Goal: Communication & Community: Answer question/provide support

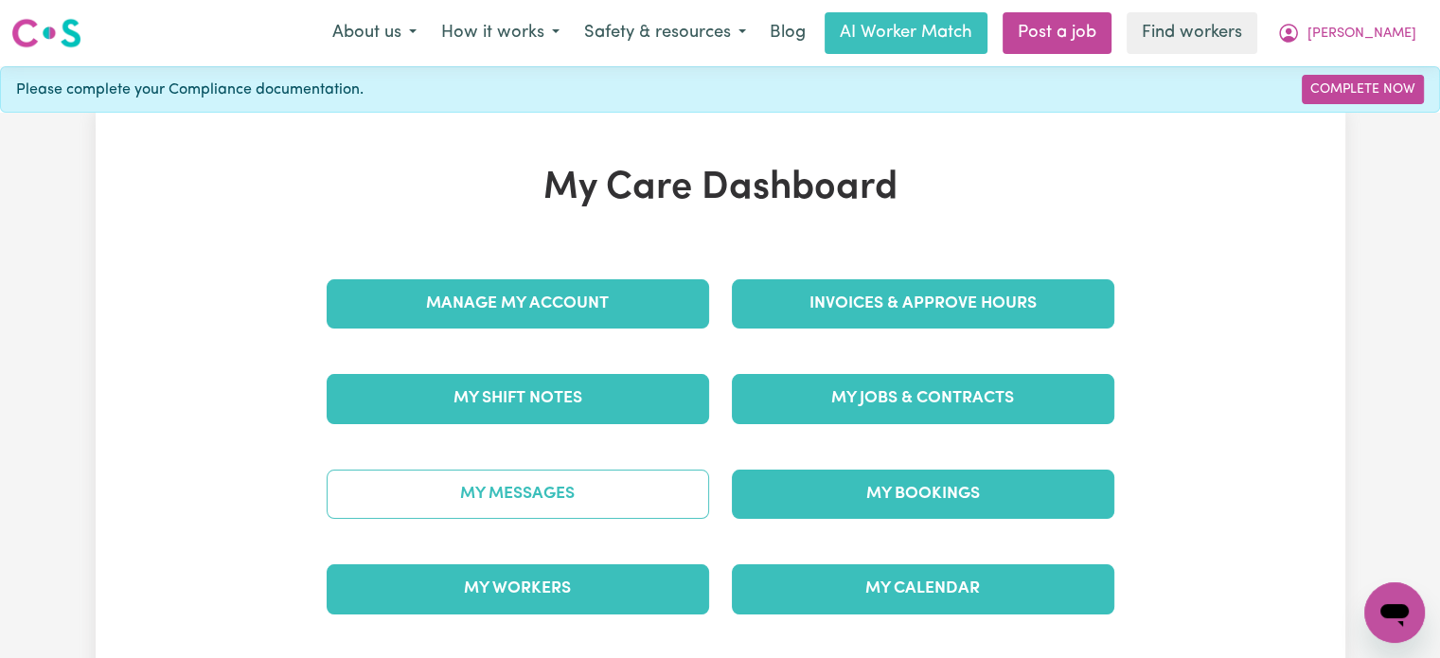
click at [615, 495] on link "My Messages" at bounding box center [518, 494] width 382 height 49
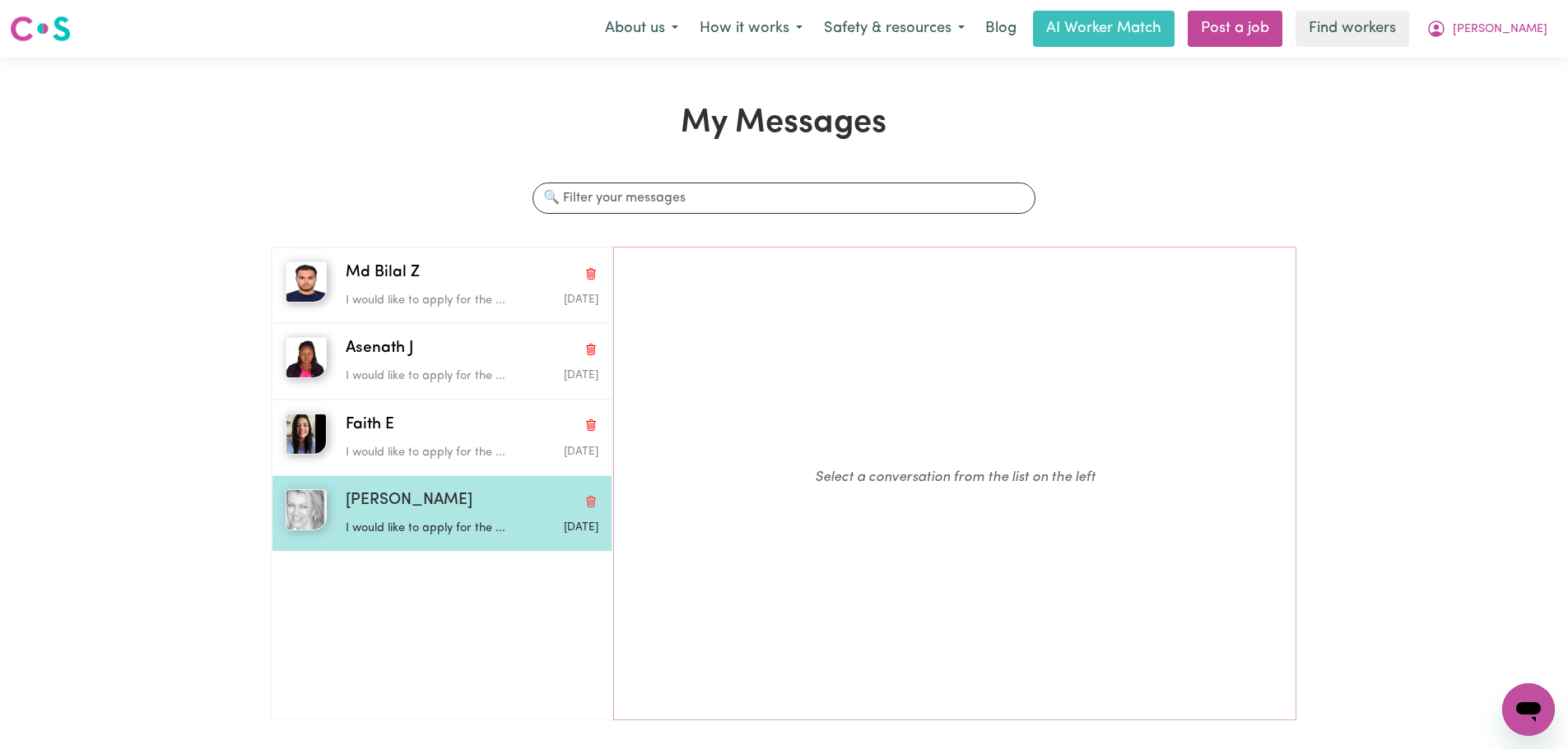
click at [458, 494] on div "[PERSON_NAME]" at bounding box center [472, 500] width 253 height 23
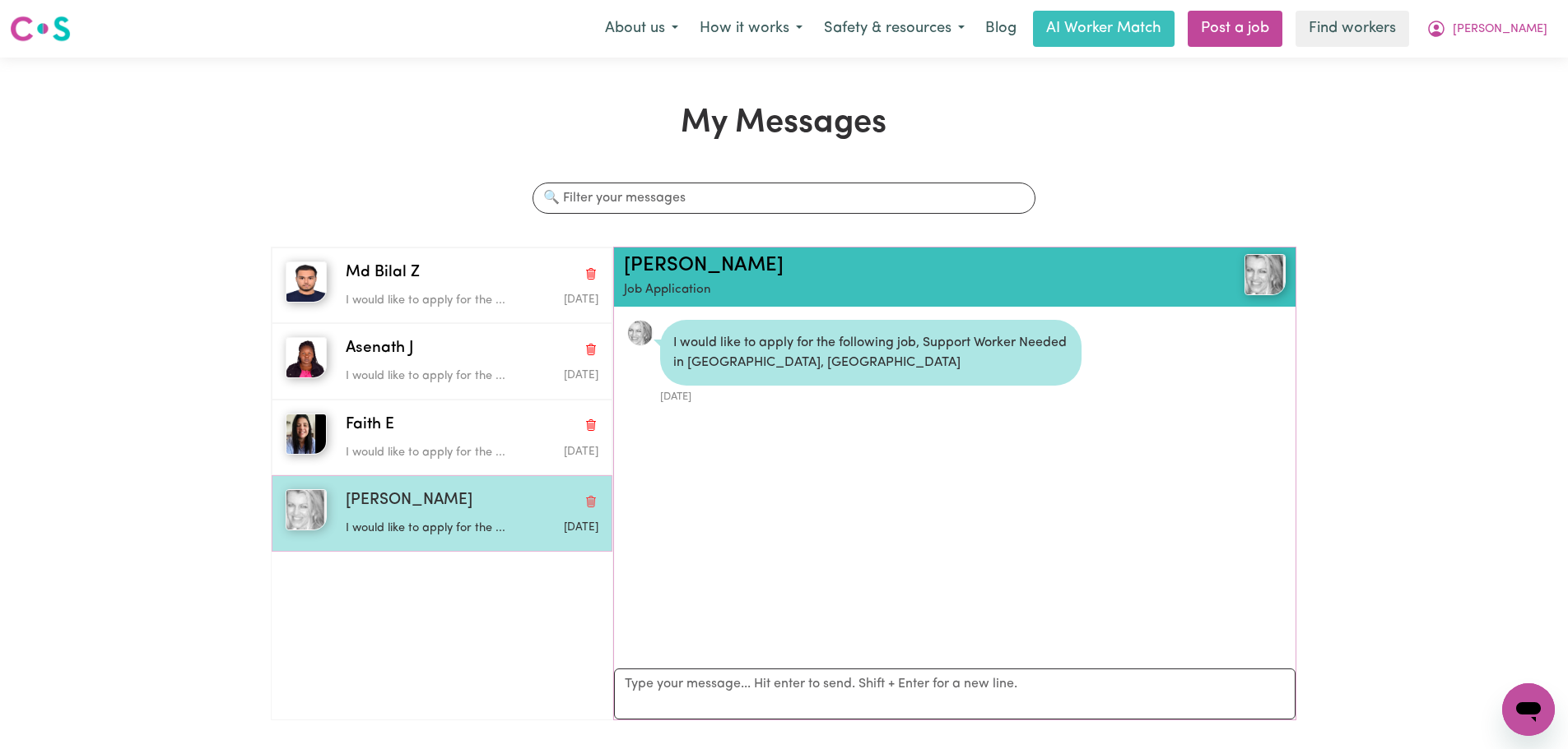
scroll to position [10, 0]
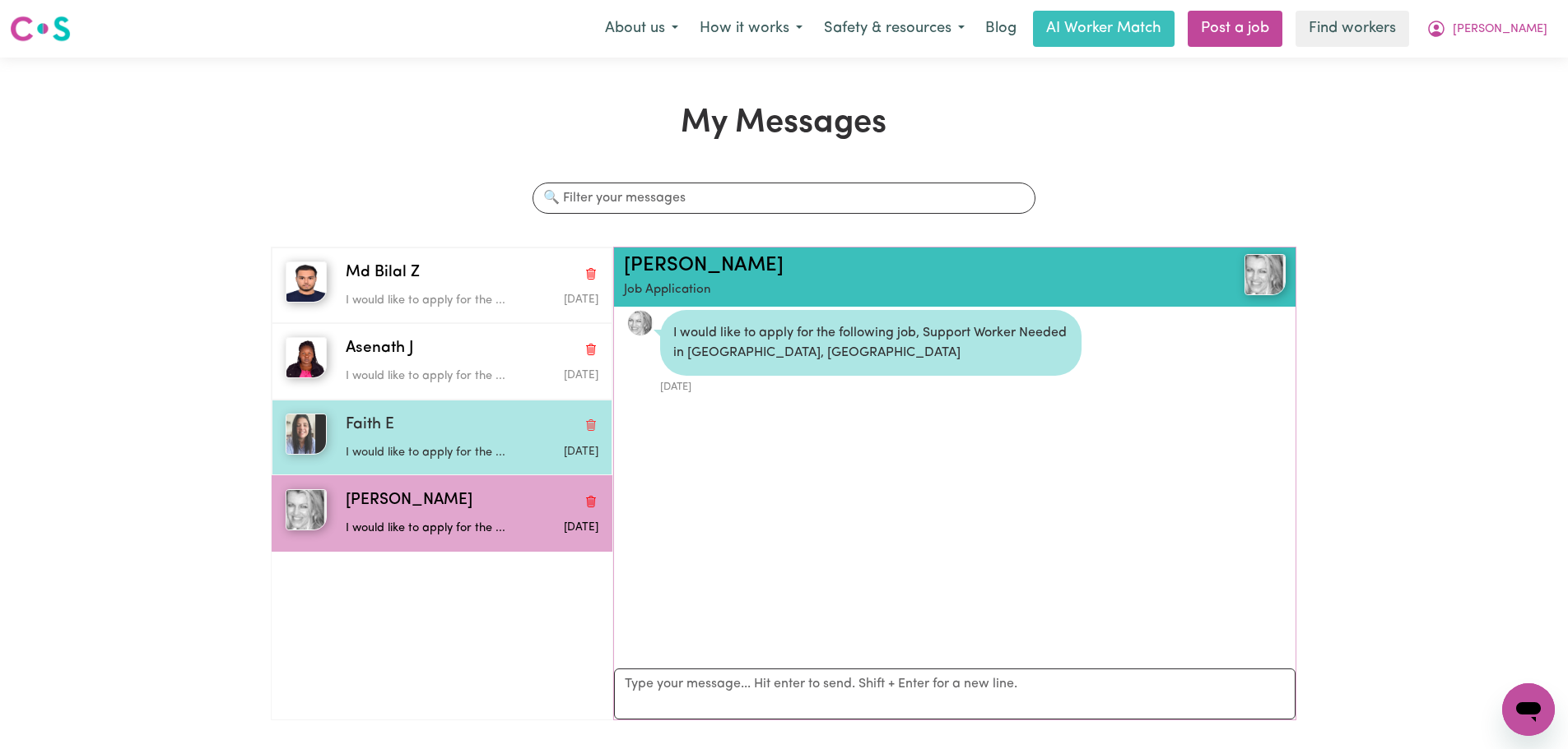
click at [471, 463] on div "Faith E I would like to apply for the ... [DATE]" at bounding box center [441, 437] width 340 height 76
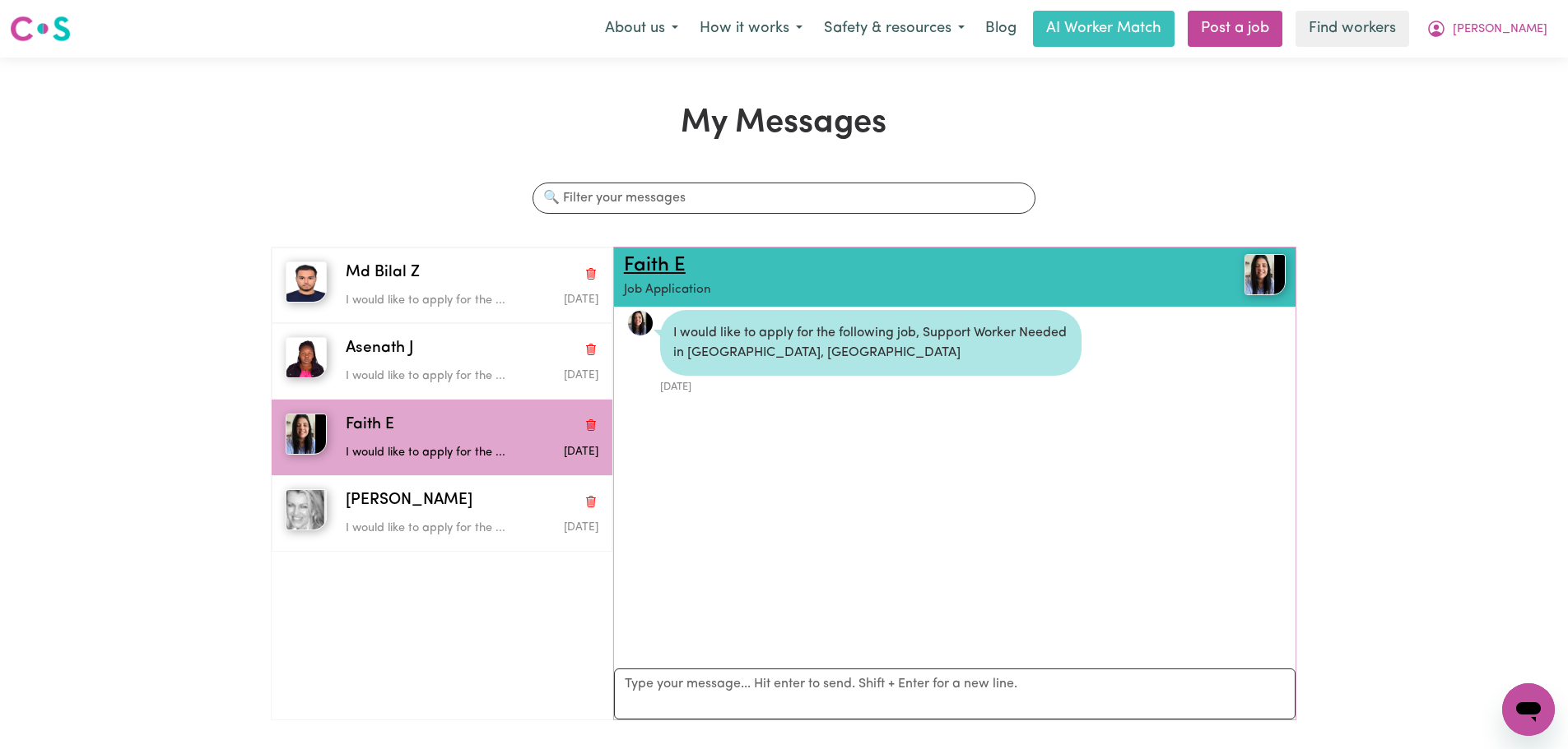
click at [681, 267] on link "Faith E" at bounding box center [654, 265] width 62 height 20
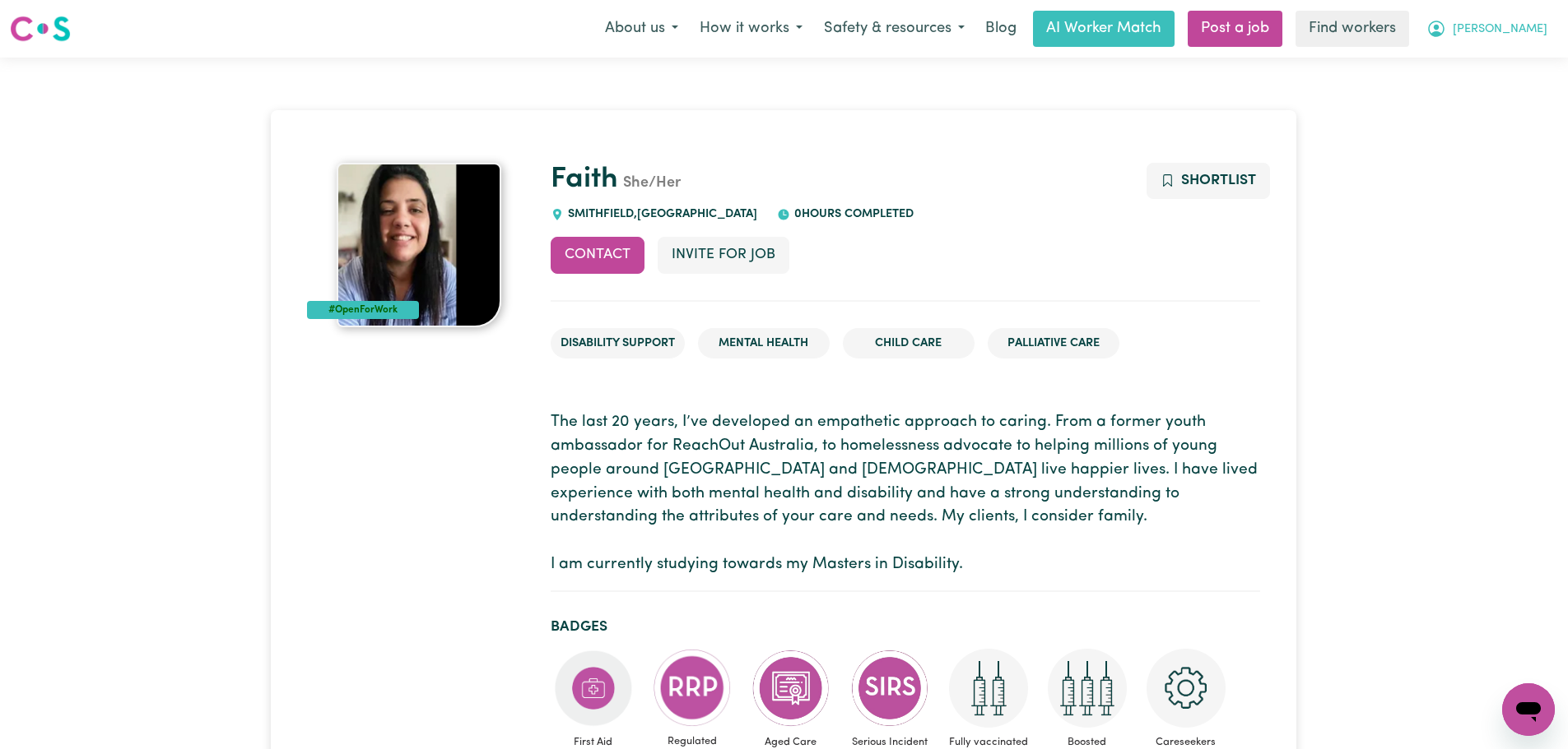
click at [1251, 30] on span "[PERSON_NAME]" at bounding box center [1499, 30] width 95 height 18
click at [1251, 58] on link "My Dashboard" at bounding box center [1492, 64] width 130 height 31
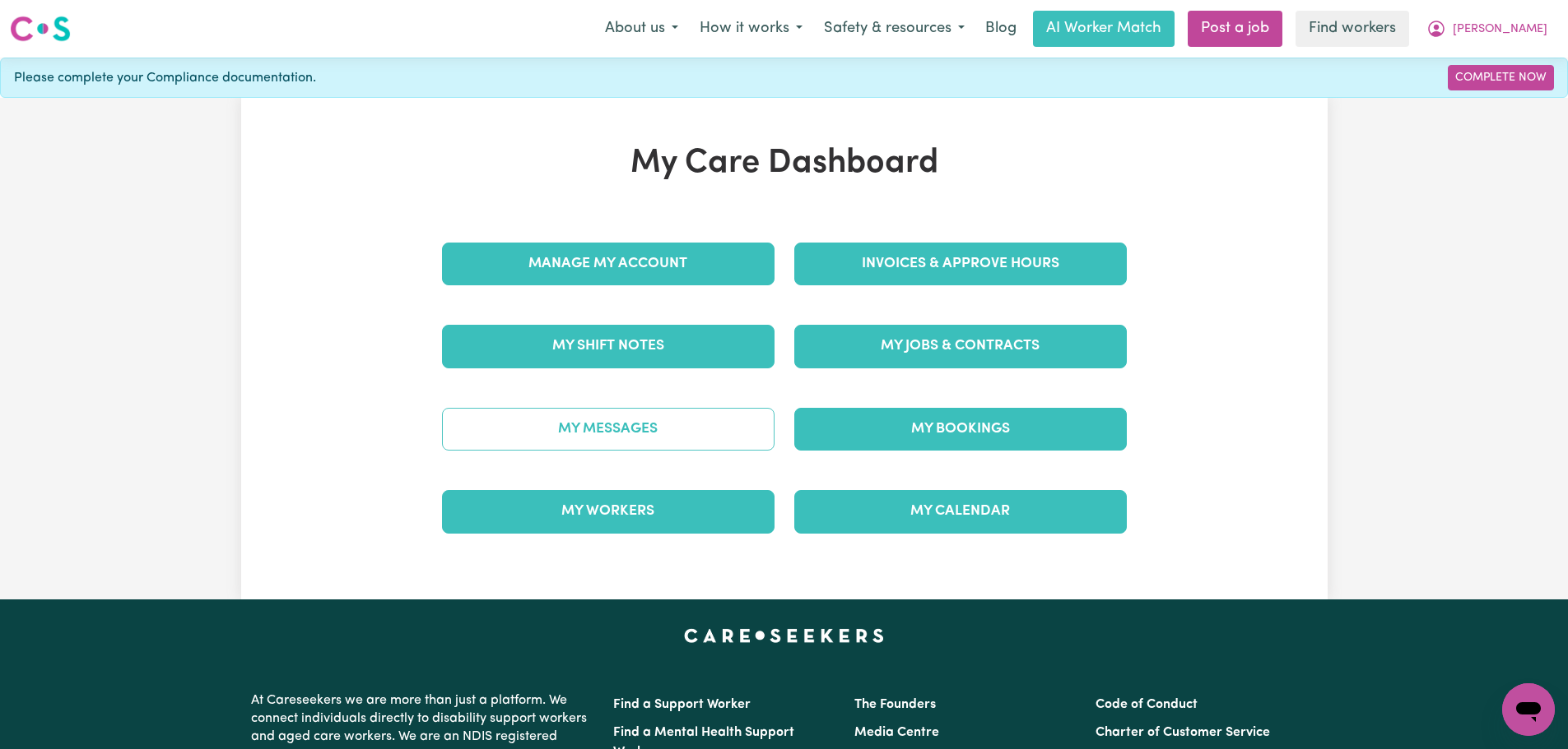
click at [695, 423] on link "My Messages" at bounding box center [608, 429] width 332 height 43
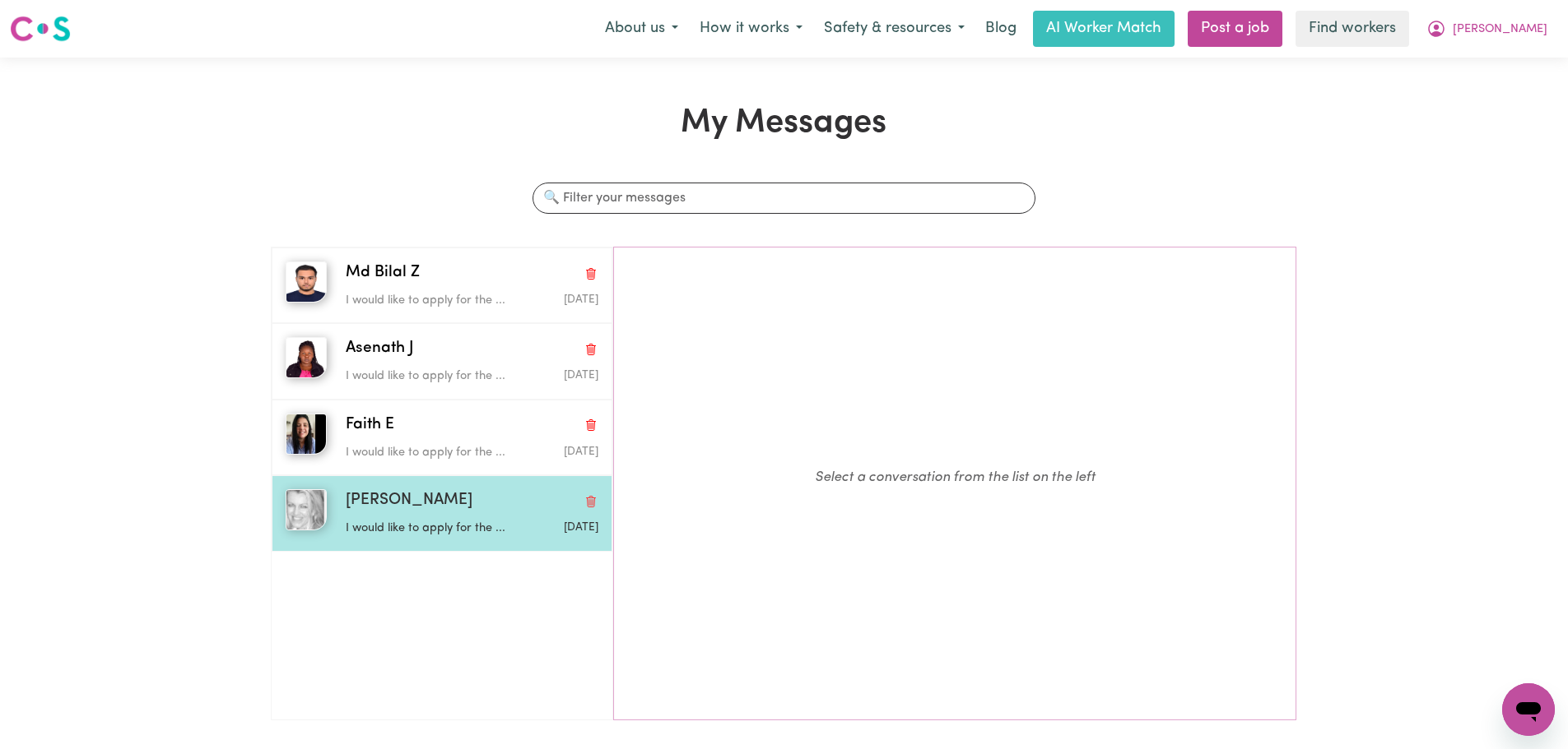
click at [389, 501] on span "[PERSON_NAME]" at bounding box center [409, 500] width 127 height 23
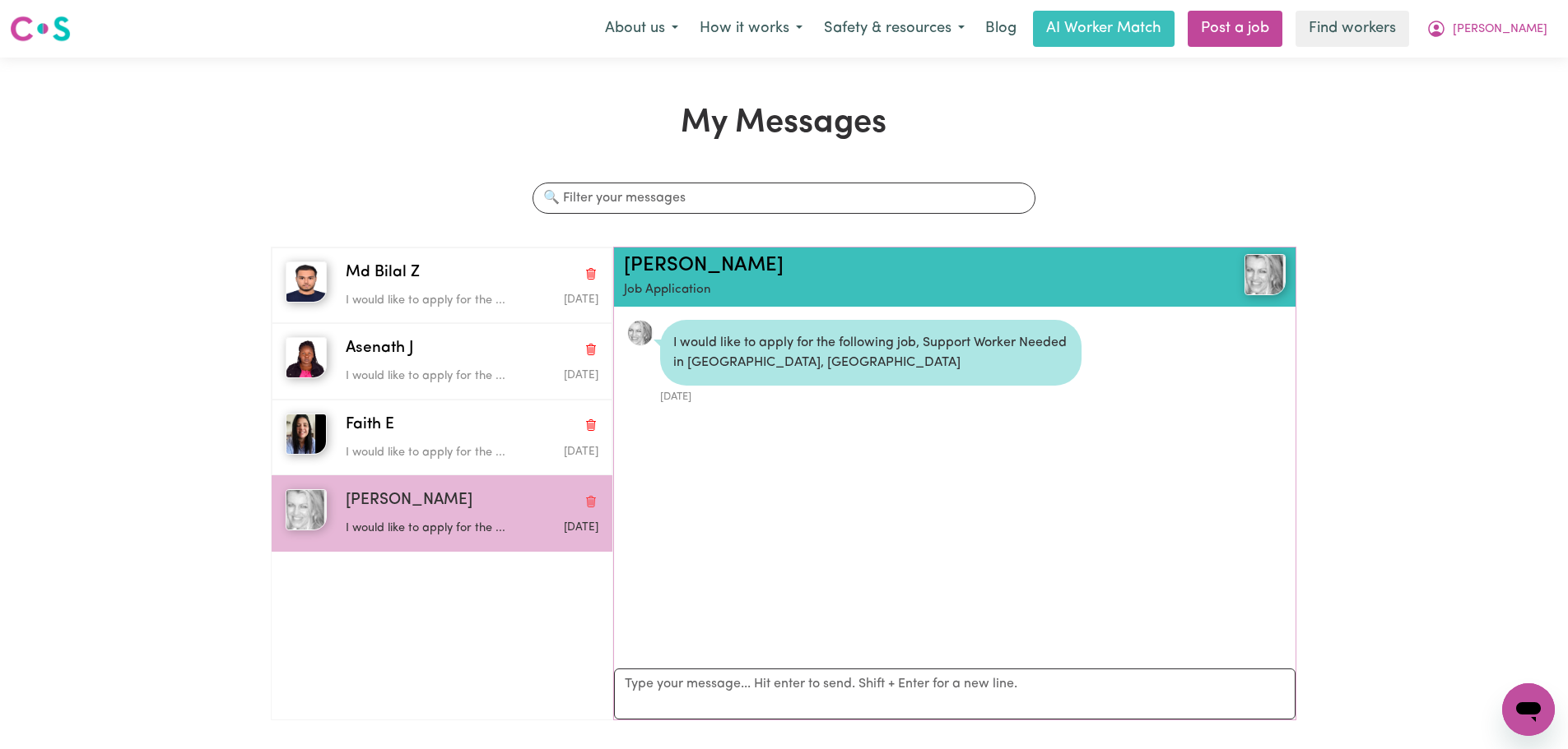
scroll to position [10, 0]
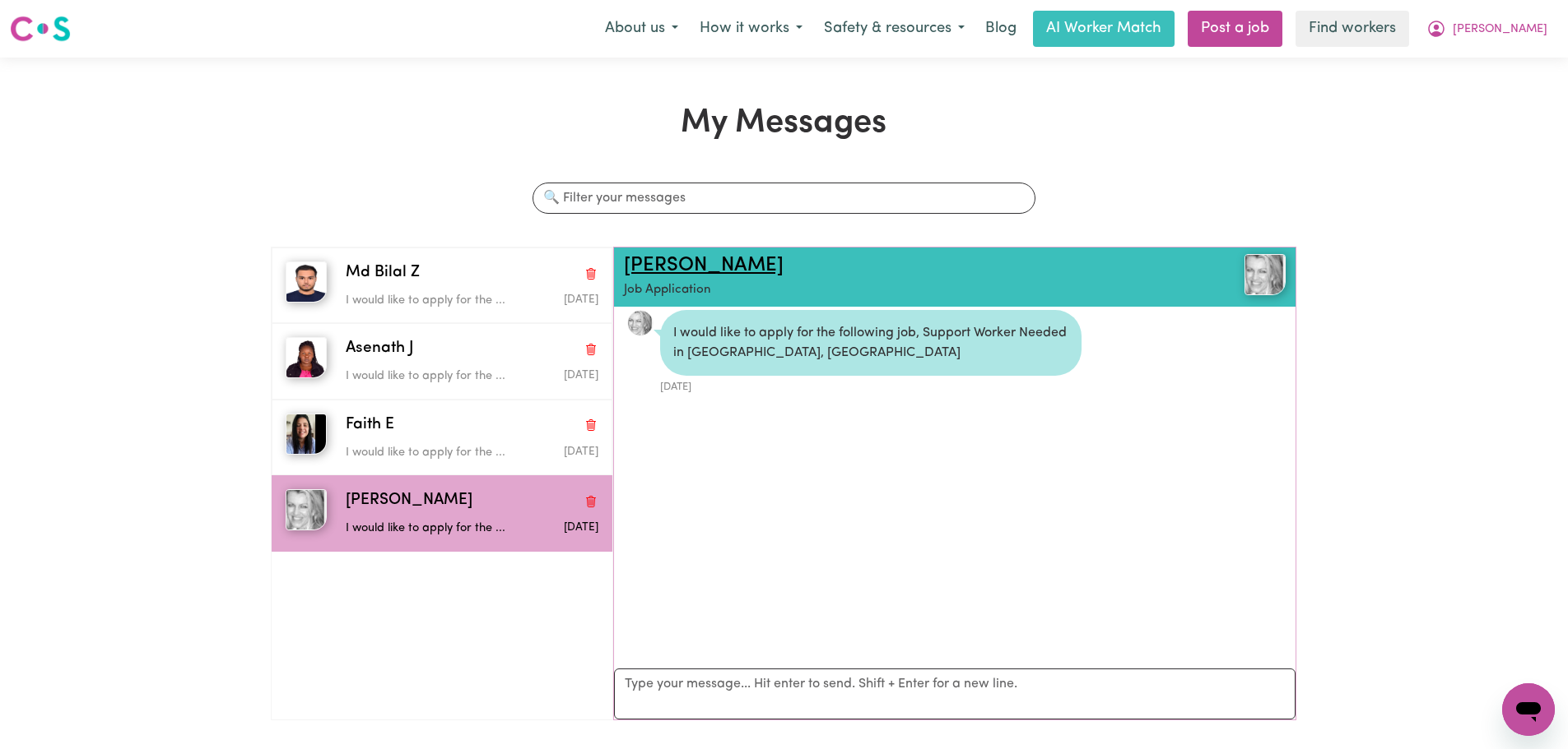
click at [693, 270] on link "[PERSON_NAME]" at bounding box center [704, 265] width 160 height 20
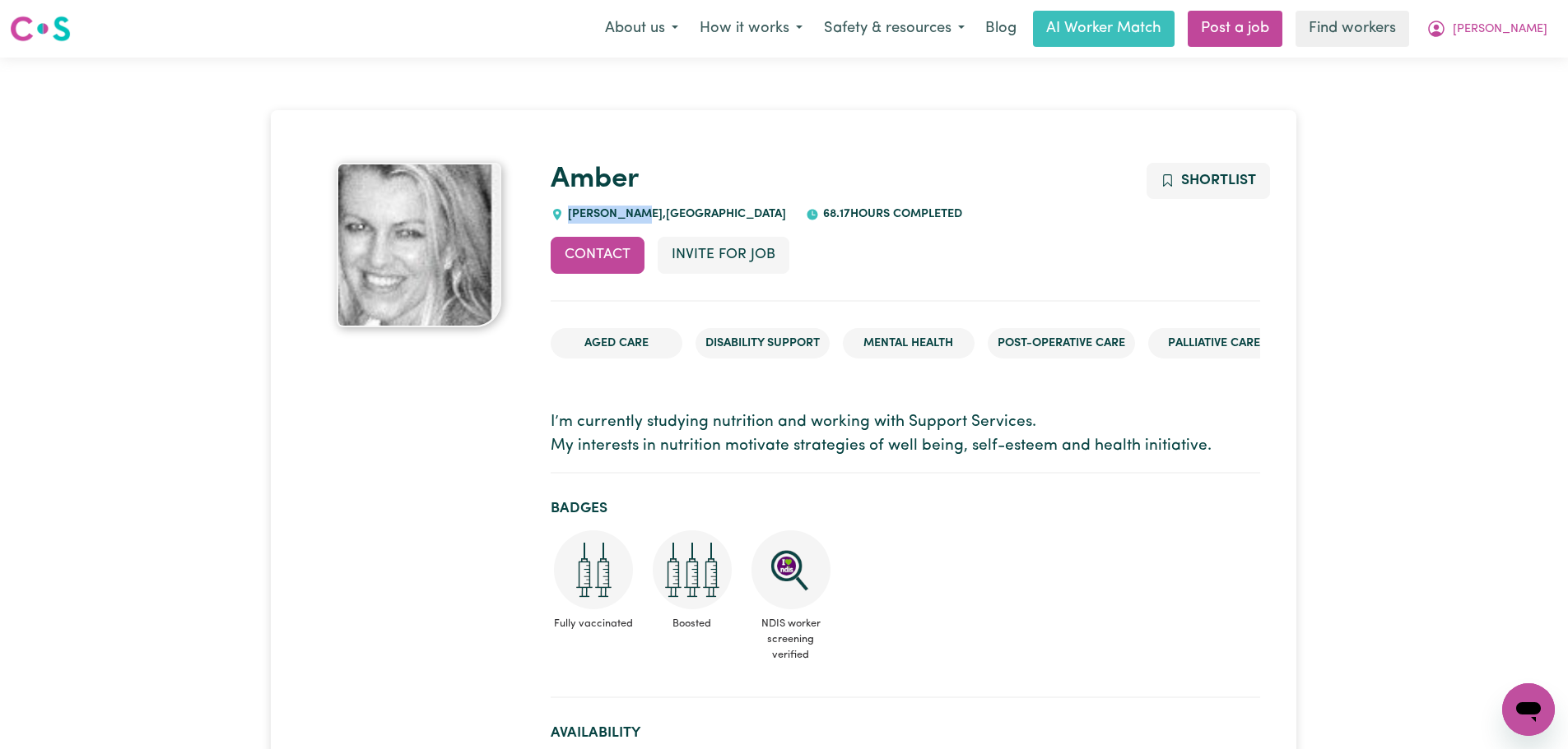
drag, startPoint x: 647, startPoint y: 211, endPoint x: 571, endPoint y: 214, distance: 76.1
click at [571, 214] on span "[PERSON_NAME][GEOGRAPHIC_DATA] , [GEOGRAPHIC_DATA]" at bounding box center [675, 215] width 223 height 12
copy span "[PERSON_NAME]"
click at [1251, 35] on span "[PERSON_NAME]" at bounding box center [1499, 30] width 95 height 18
click at [1251, 89] on link "Logout" at bounding box center [1492, 95] width 130 height 31
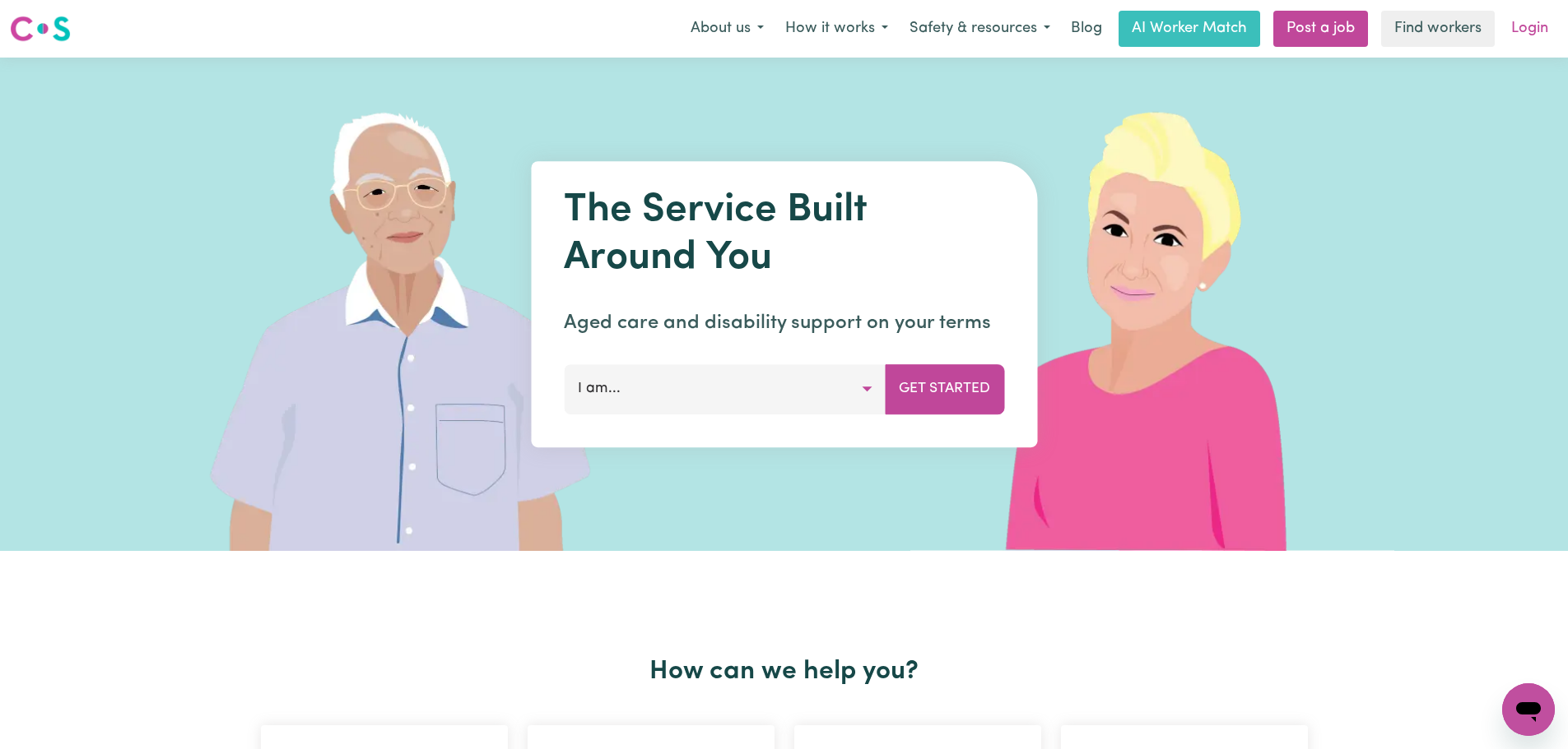
click at [1251, 33] on link "Login" at bounding box center [1529, 29] width 56 height 36
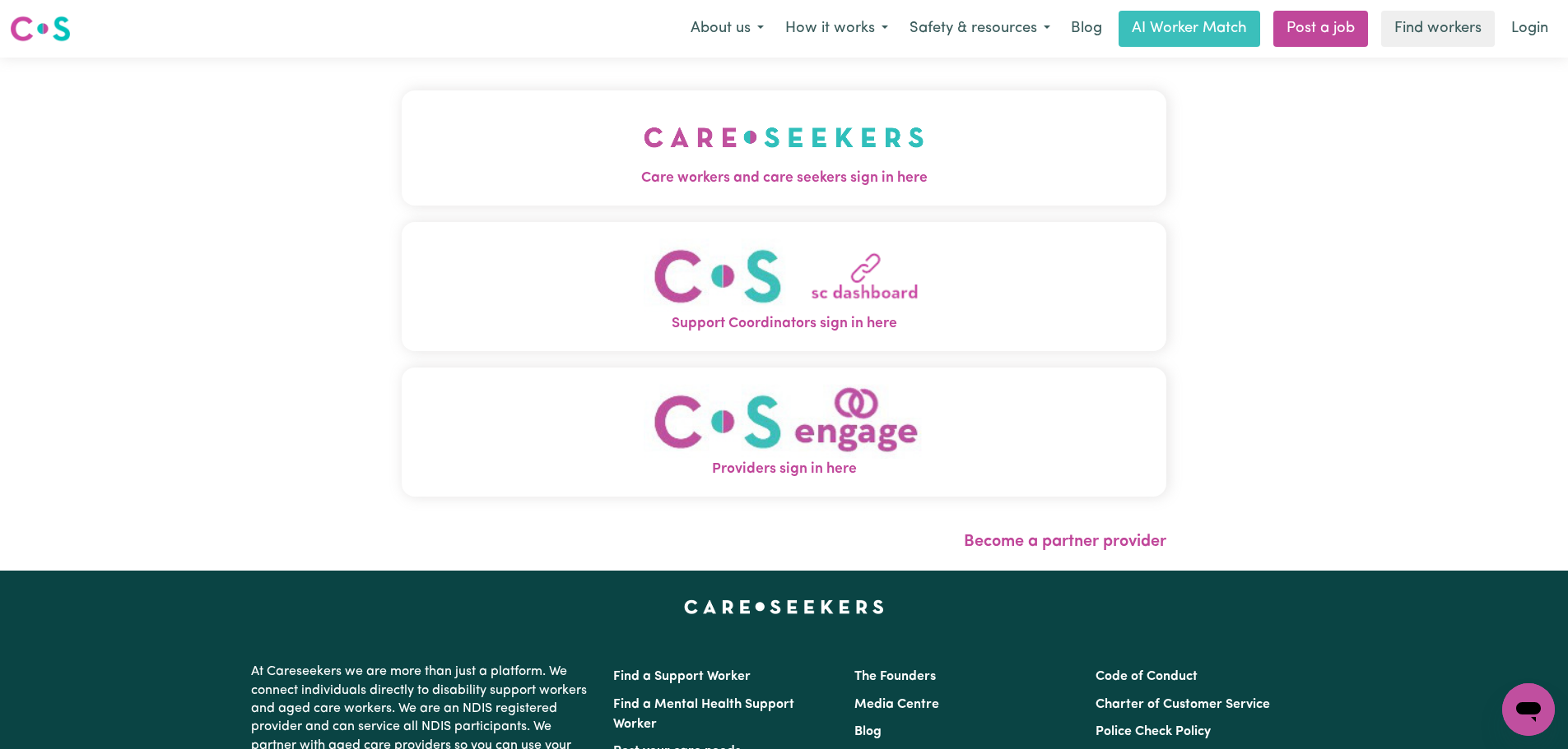
click at [622, 174] on span "Care workers and care seekers sign in here" at bounding box center [784, 178] width 765 height 22
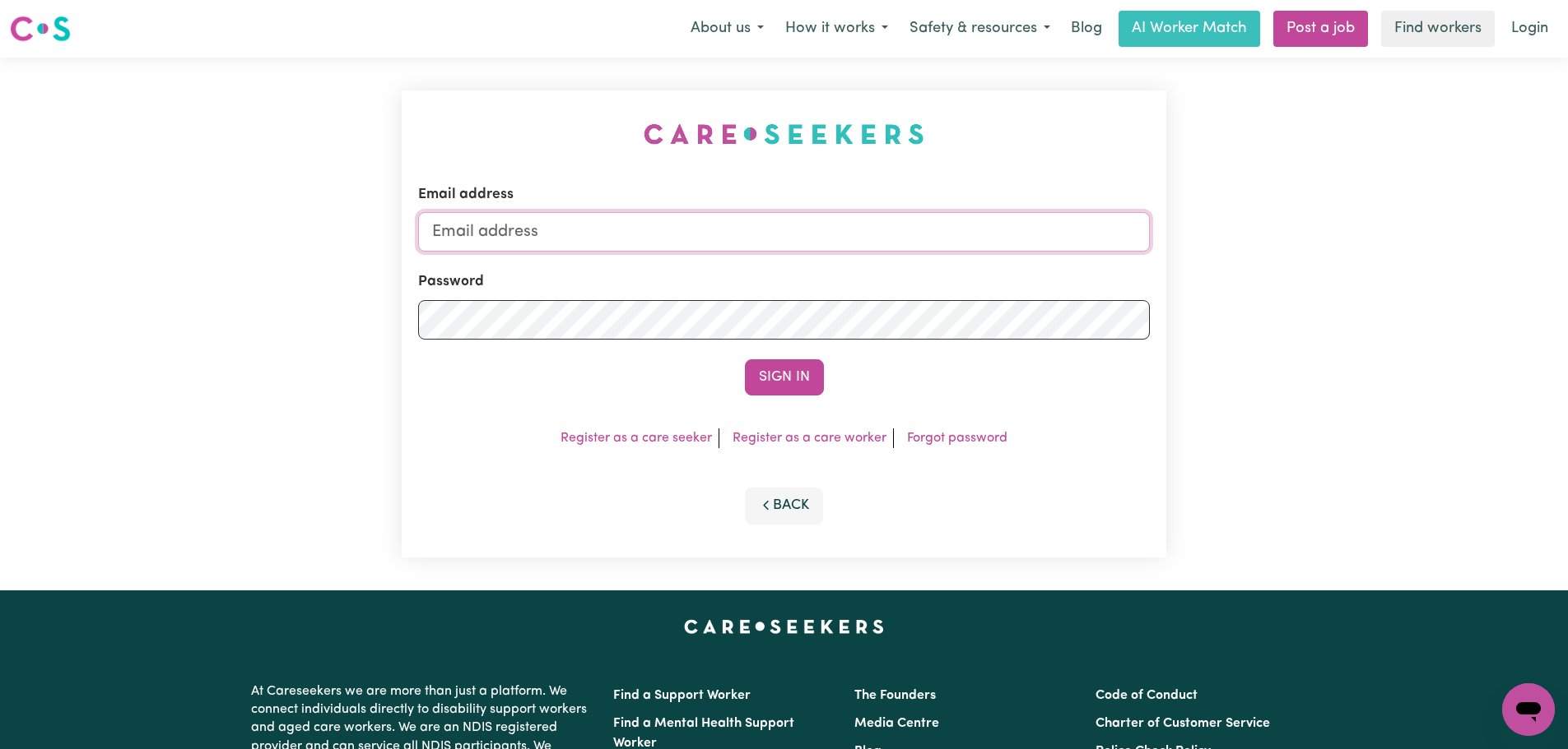
type input "[PERSON_NAME][EMAIL_ADDRESS][DOMAIN_NAME]"
click at [794, 383] on button "Sign In" at bounding box center [784, 378] width 79 height 36
